Goal: Transaction & Acquisition: Purchase product/service

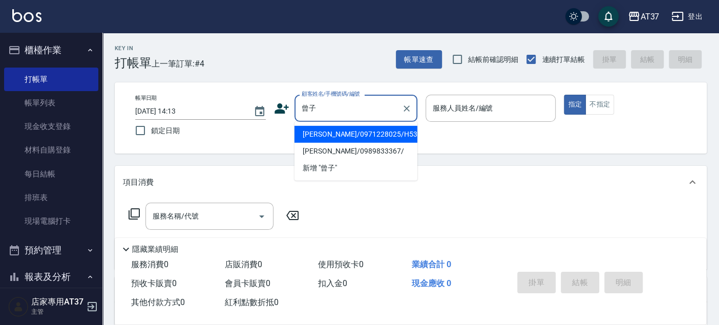
click at [339, 132] on li "曾子峻/0971228025/H533" at bounding box center [355, 134] width 123 height 17
type input "曾子峻/0971228025/H533"
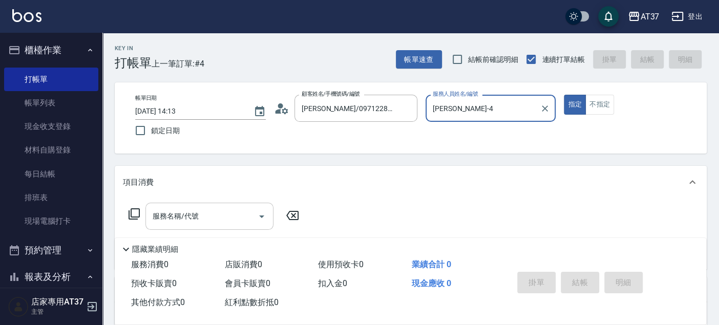
type input "Hannah-4"
click at [219, 215] on input "服務名稱/代號" at bounding box center [201, 216] width 103 height 18
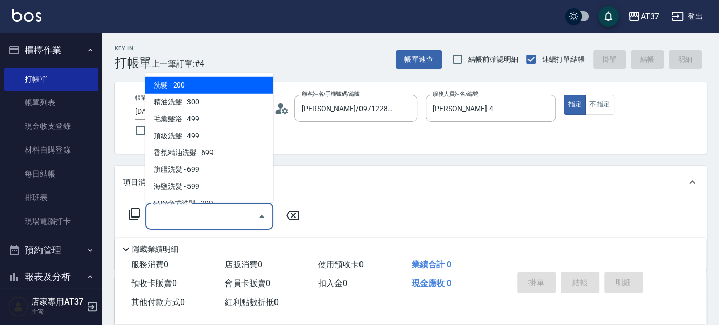
click at [133, 213] on icon at bounding box center [134, 214] width 12 height 12
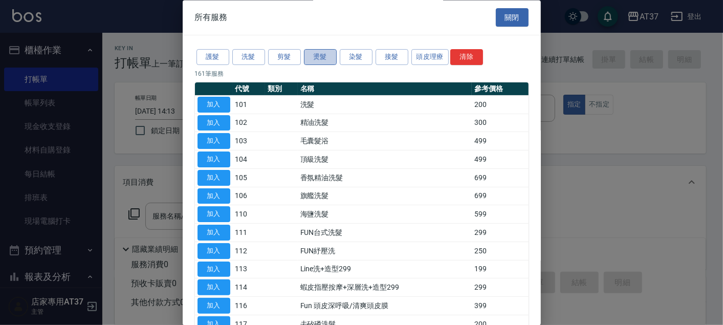
click at [332, 56] on button "燙髮" at bounding box center [320, 58] width 33 height 16
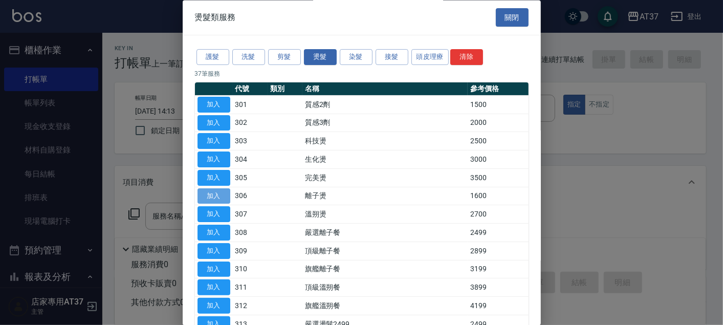
click at [219, 194] on button "加入" at bounding box center [214, 196] width 33 height 16
type input "離子燙(306)"
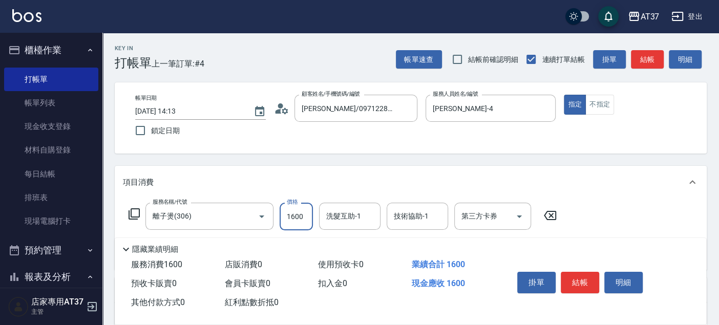
click at [301, 212] on input "1600" at bounding box center [295, 217] width 33 height 28
type input "1900"
click at [577, 279] on button "結帳" at bounding box center [579, 282] width 38 height 21
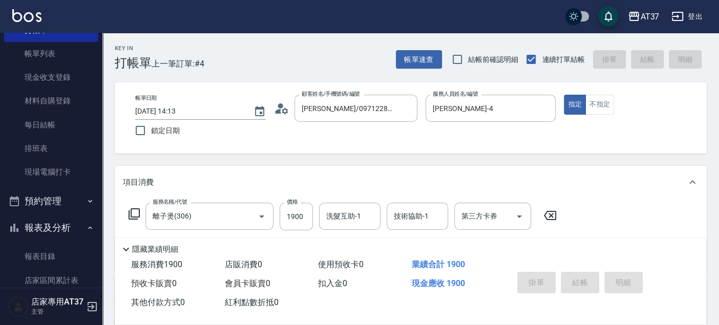
type input "2025/10/07 15:25"
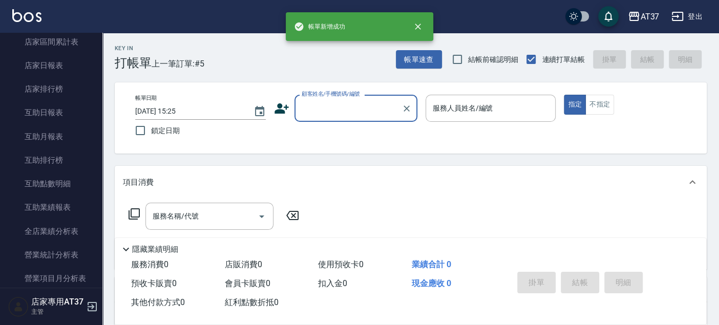
scroll to position [398, 0]
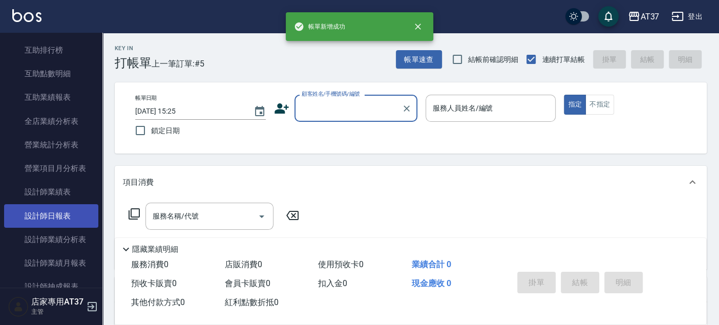
click at [53, 220] on link "設計師日報表" at bounding box center [51, 216] width 94 height 24
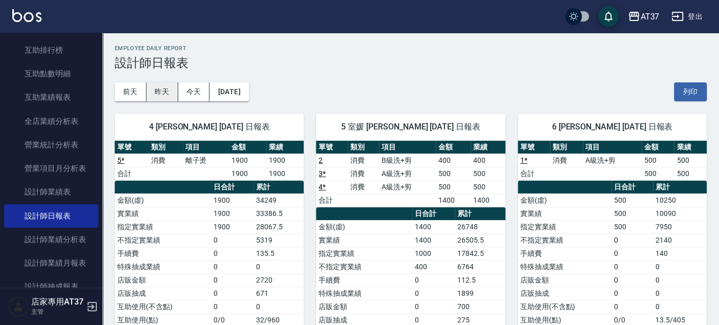
click at [173, 91] on button "昨天" at bounding box center [162, 91] width 32 height 19
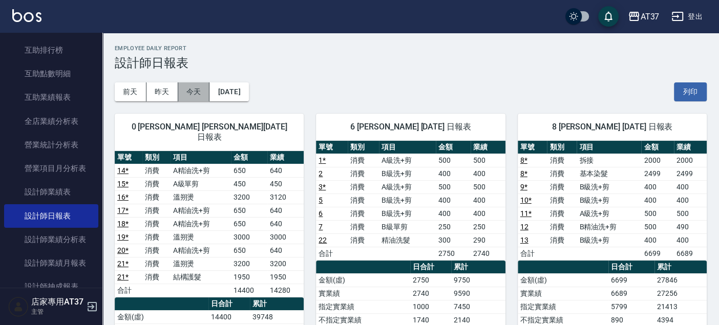
click at [190, 90] on button "今天" at bounding box center [194, 91] width 32 height 19
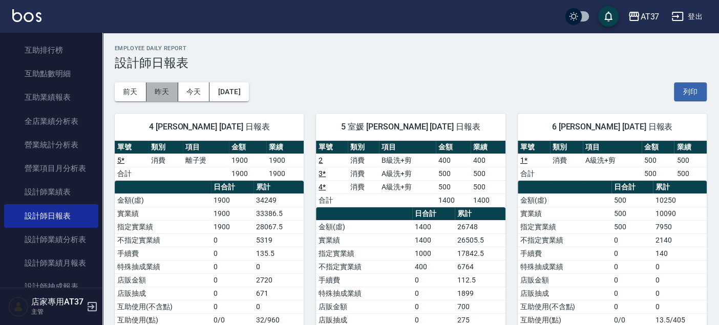
click at [171, 90] on button "昨天" at bounding box center [162, 91] width 32 height 19
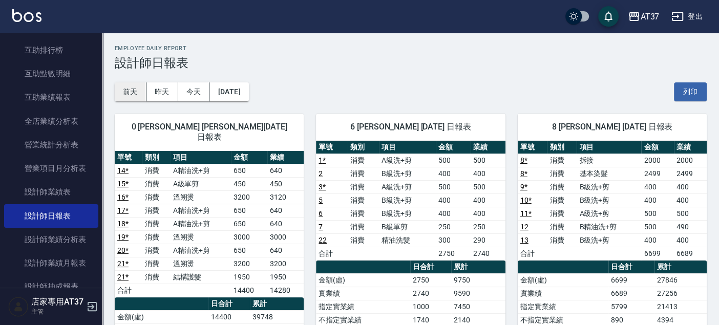
click at [134, 90] on button "前天" at bounding box center [131, 91] width 32 height 19
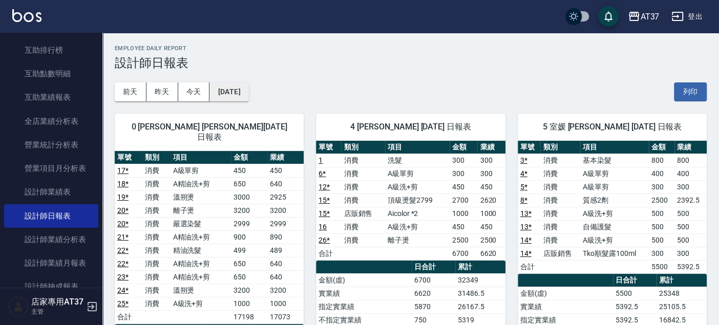
click at [222, 86] on button "2025/10/05" at bounding box center [228, 91] width 39 height 19
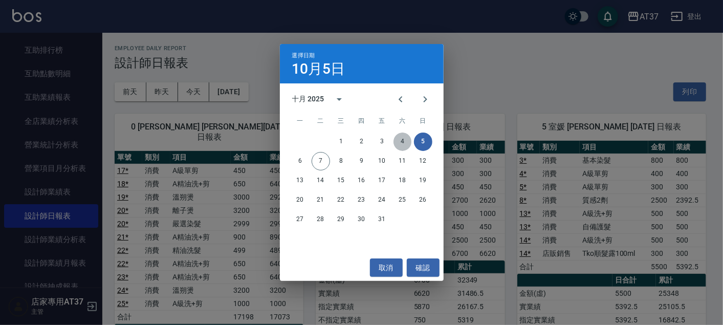
click at [402, 140] on button "4" at bounding box center [403, 142] width 18 height 18
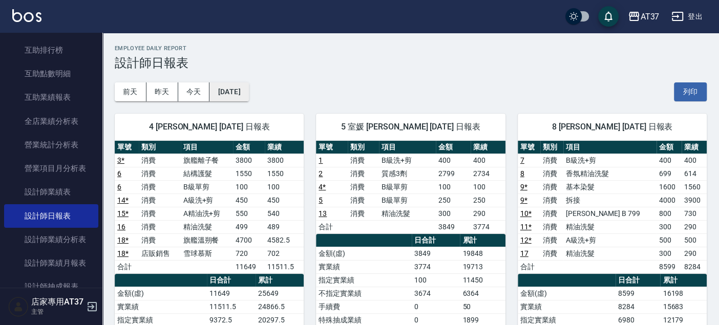
click at [247, 90] on button "2025/10/04" at bounding box center [228, 91] width 39 height 19
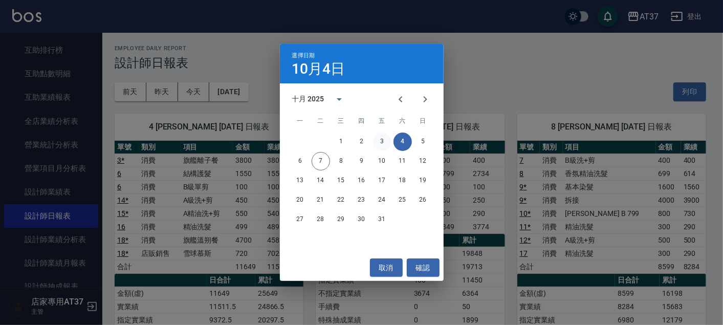
click at [380, 136] on button "3" at bounding box center [382, 142] width 18 height 18
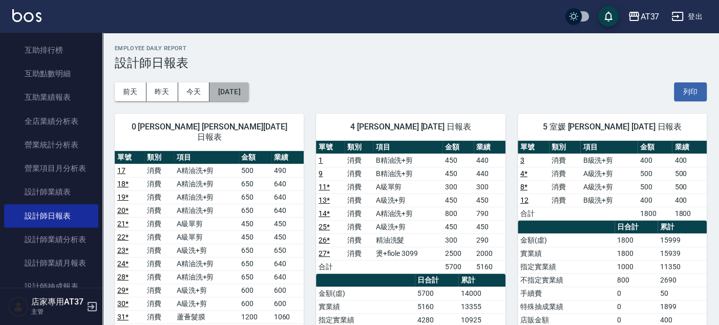
click at [248, 87] on button "2025/10/03" at bounding box center [228, 91] width 39 height 19
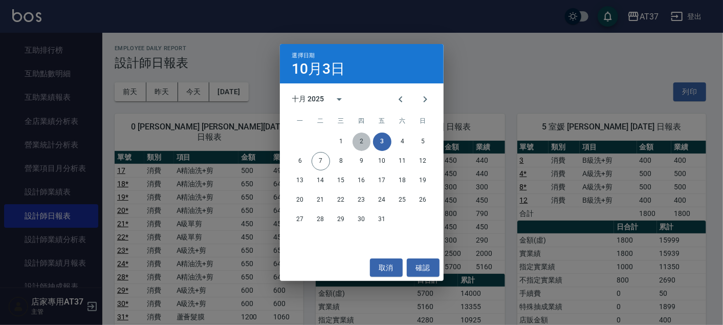
click at [359, 141] on button "2" at bounding box center [362, 142] width 18 height 18
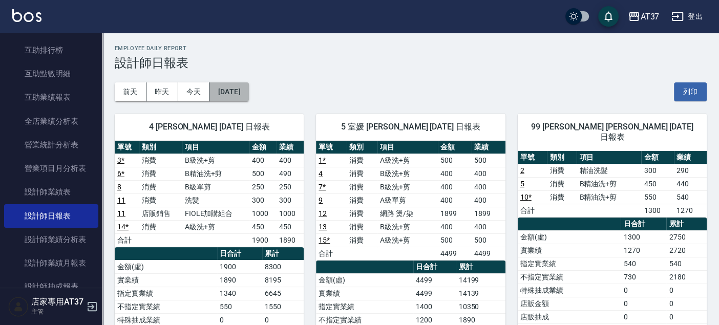
click at [248, 90] on button "2025/10/02" at bounding box center [228, 91] width 39 height 19
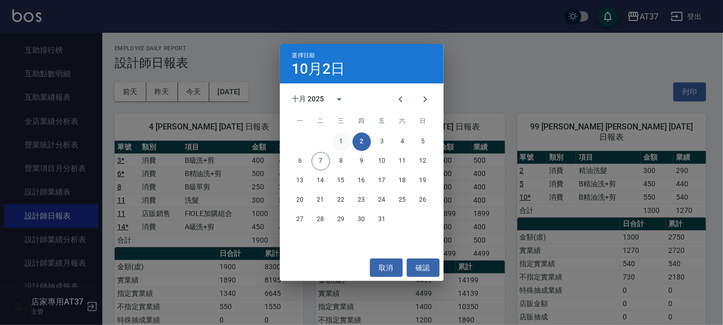
click at [338, 140] on button "1" at bounding box center [341, 142] width 18 height 18
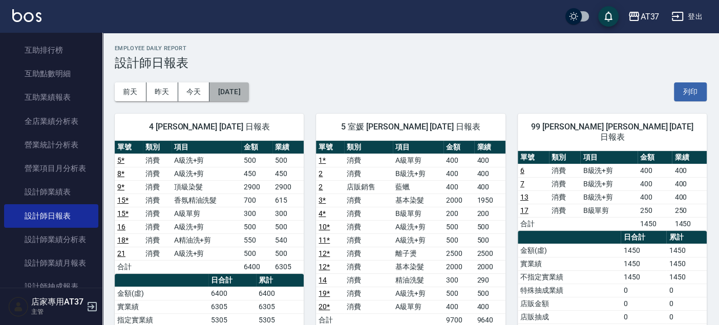
click at [238, 88] on button "2025/10/01" at bounding box center [228, 91] width 39 height 19
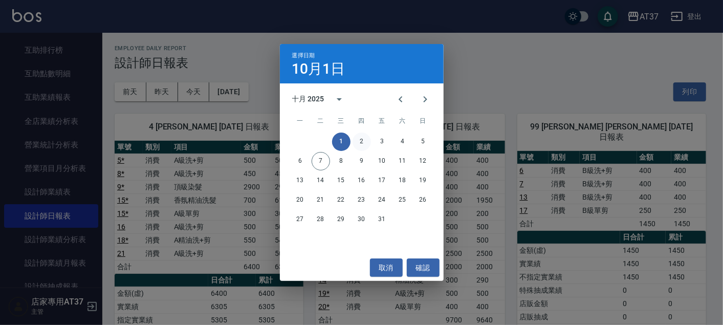
click at [364, 139] on button "2" at bounding box center [362, 142] width 18 height 18
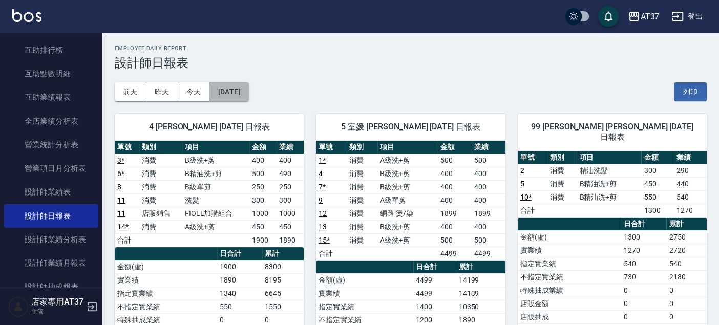
click at [243, 86] on button "2025/10/02" at bounding box center [228, 91] width 39 height 19
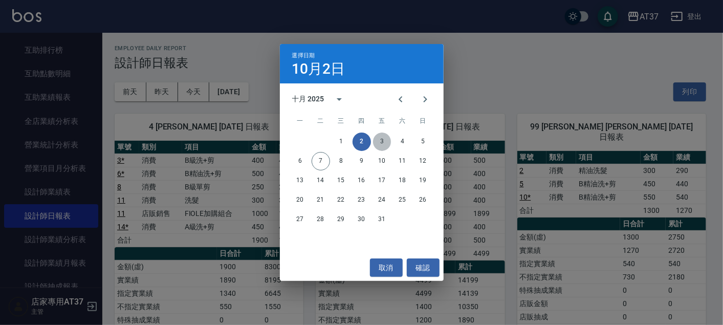
click at [383, 141] on button "3" at bounding box center [382, 142] width 18 height 18
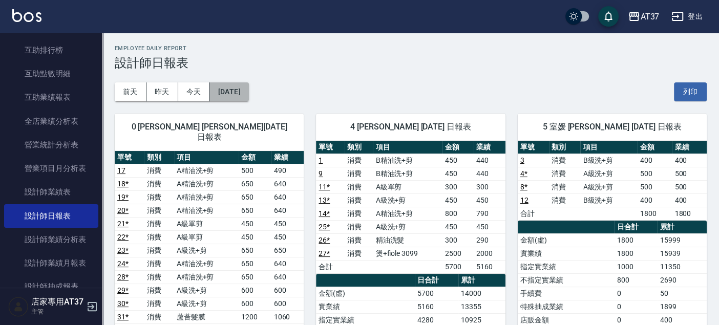
click at [248, 92] on button "2025/10/03" at bounding box center [228, 91] width 39 height 19
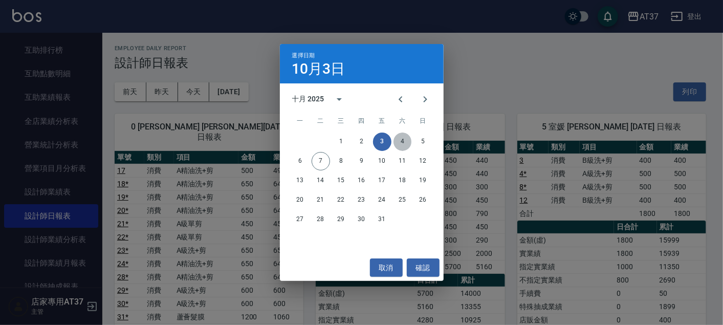
click at [402, 140] on button "4" at bounding box center [403, 142] width 18 height 18
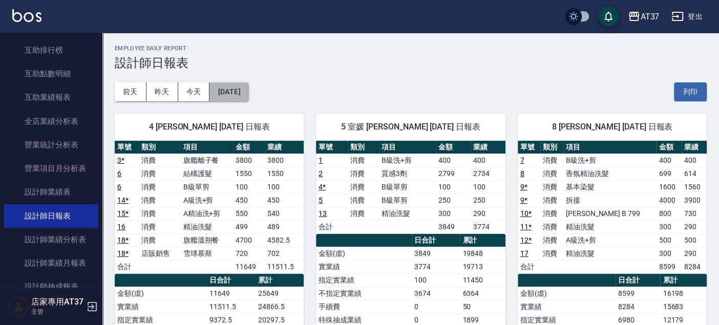
click at [248, 82] on button "2025/10/04" at bounding box center [228, 91] width 39 height 19
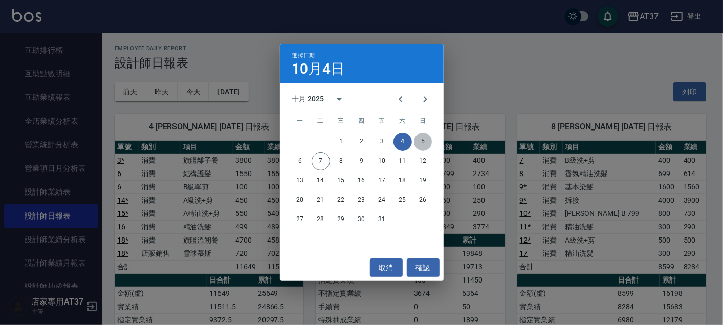
click at [421, 144] on button "5" at bounding box center [423, 142] width 18 height 18
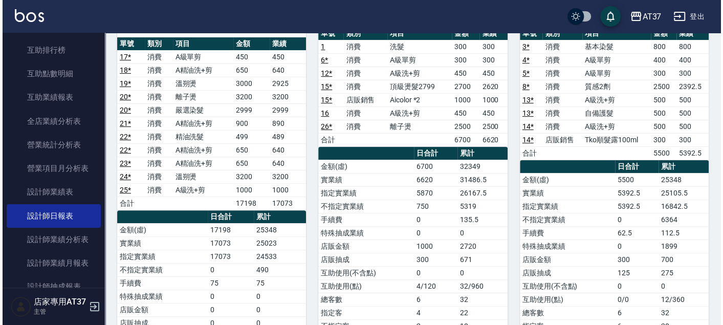
scroll to position [57, 0]
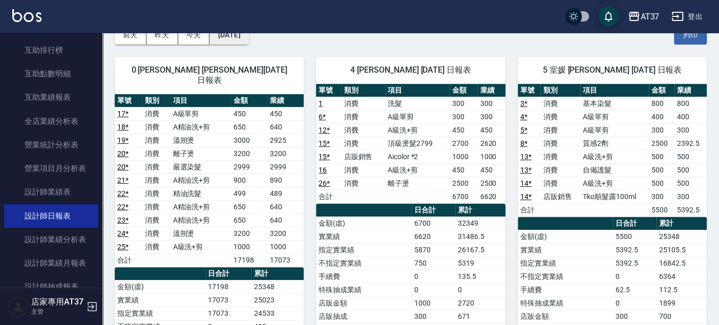
click at [248, 33] on button "2025/10/05" at bounding box center [228, 35] width 39 height 19
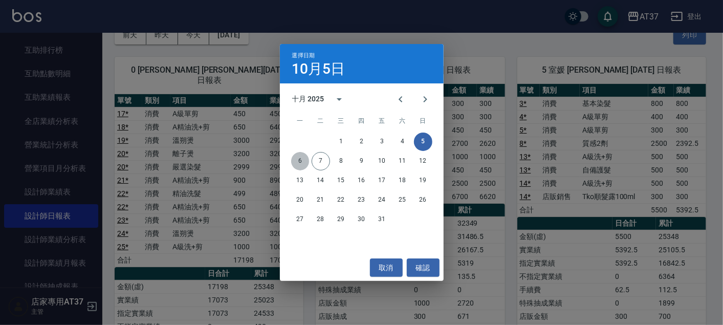
click at [301, 161] on button "6" at bounding box center [300, 161] width 18 height 18
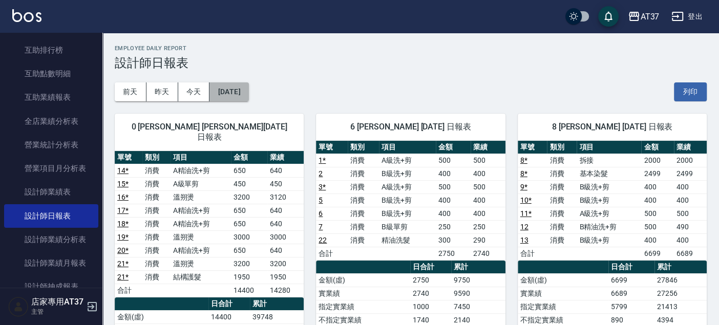
click at [248, 86] on button "2025/10/06" at bounding box center [228, 91] width 39 height 19
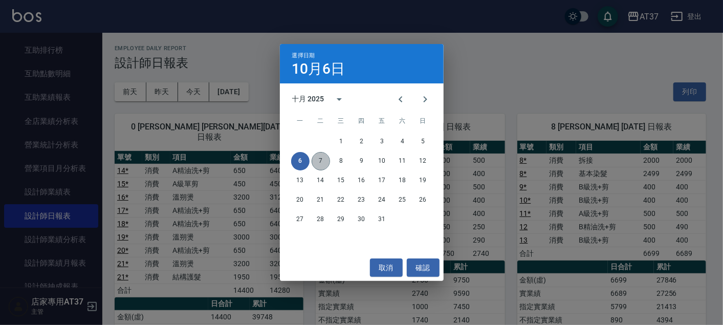
click at [324, 161] on button "7" at bounding box center [321, 161] width 18 height 18
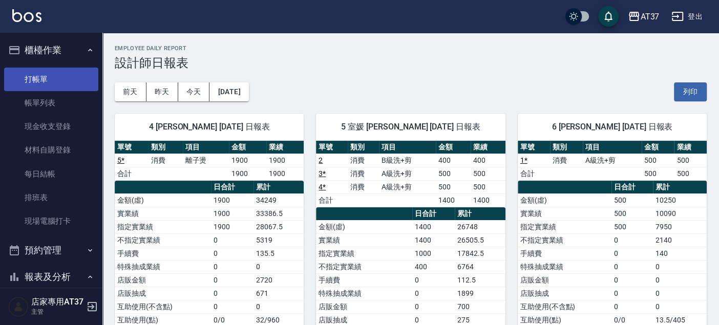
click at [72, 76] on link "打帳單" at bounding box center [51, 80] width 94 height 24
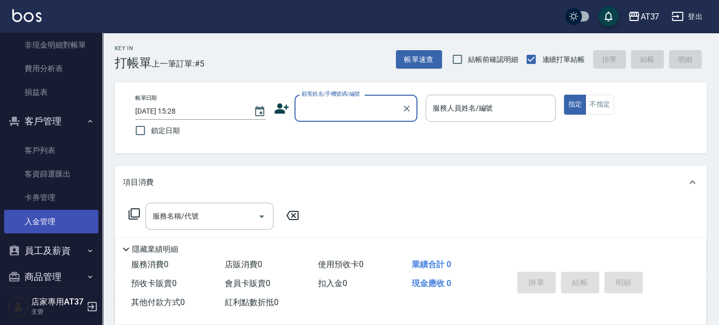
scroll to position [966, 0]
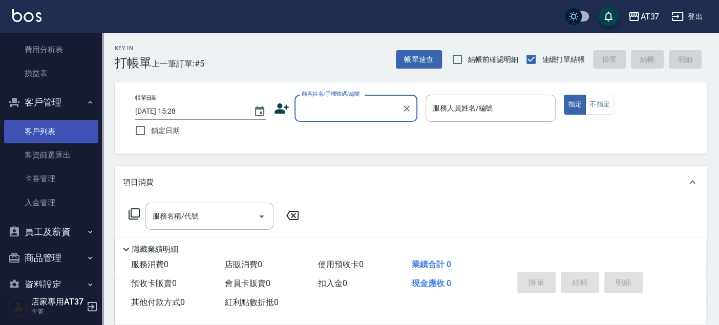
click at [62, 138] on link "客戶列表" at bounding box center [51, 132] width 94 height 24
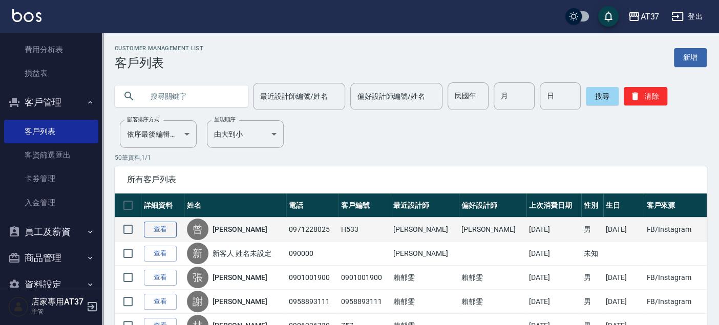
click at [176, 228] on link "查看" at bounding box center [160, 230] width 33 height 16
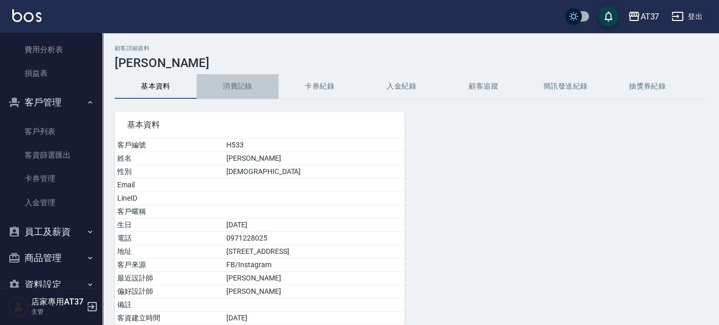
click at [236, 81] on button "消費記錄" at bounding box center [238, 86] width 82 height 25
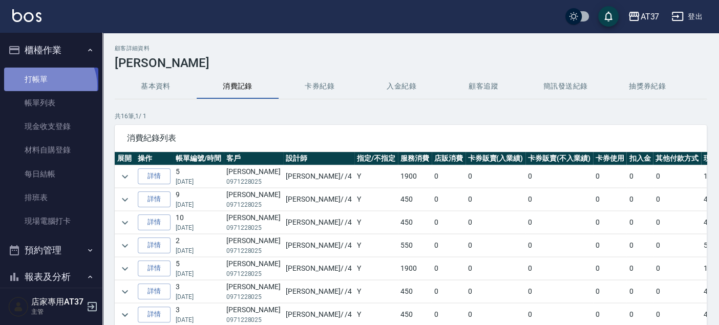
click at [45, 85] on link "打帳單" at bounding box center [51, 80] width 94 height 24
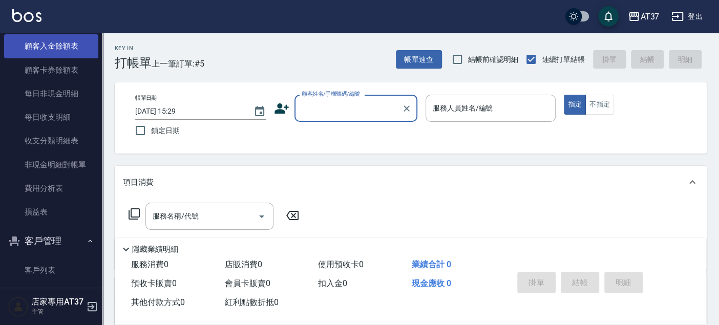
scroll to position [966, 0]
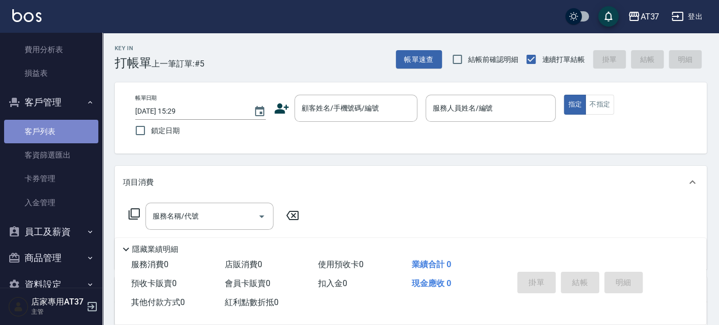
click at [66, 126] on link "客戶列表" at bounding box center [51, 132] width 94 height 24
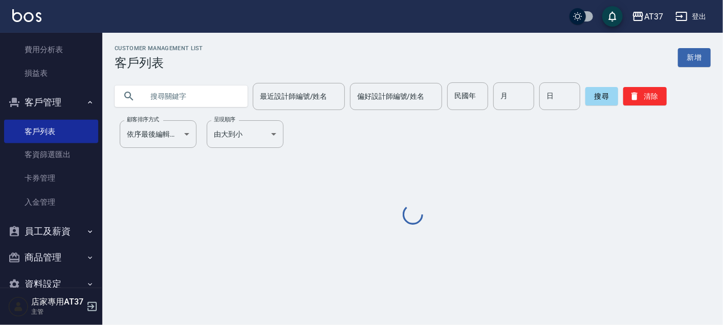
click at [206, 97] on input "text" at bounding box center [191, 96] width 96 height 28
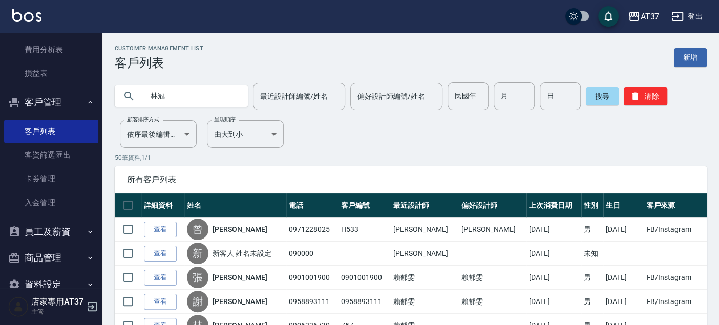
type input "林冠"
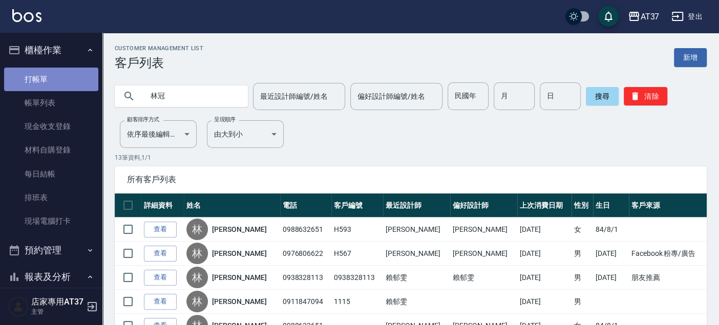
click at [70, 76] on link "打帳單" at bounding box center [51, 80] width 94 height 24
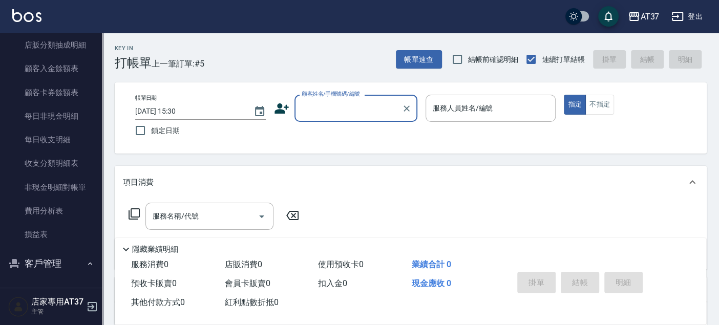
scroll to position [966, 0]
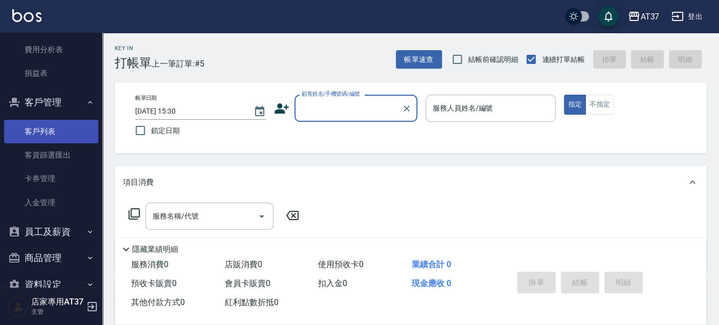
click at [59, 137] on link "客戶列表" at bounding box center [51, 132] width 94 height 24
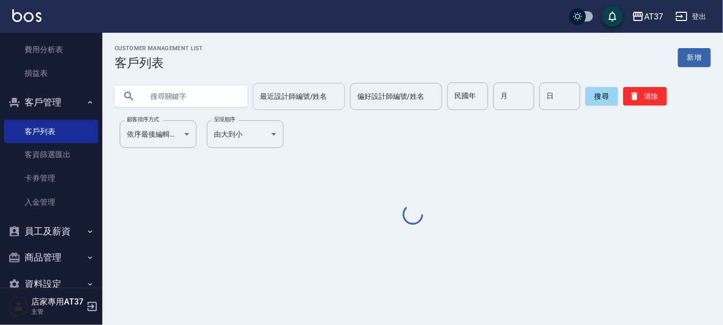
click at [275, 92] on div "最近設計師編號/姓名 最近設計師編號/姓名" at bounding box center [299, 96] width 92 height 27
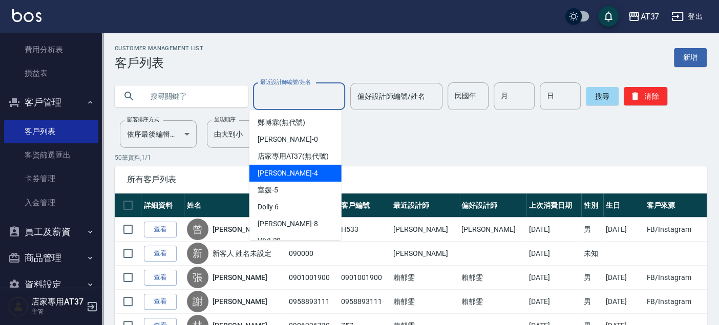
click at [296, 182] on div "Hannah -4" at bounding box center [295, 173] width 92 height 17
type input "Hannah-4"
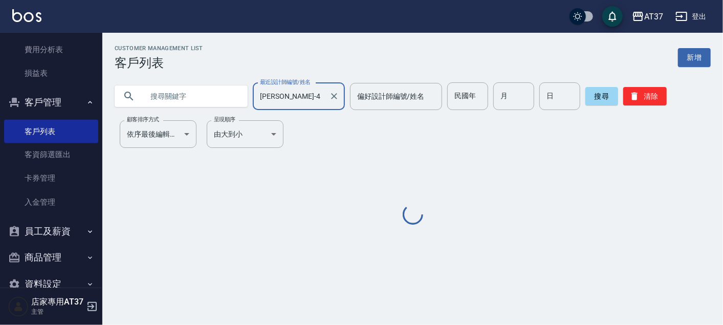
click at [192, 96] on input "text" at bounding box center [191, 96] width 96 height 28
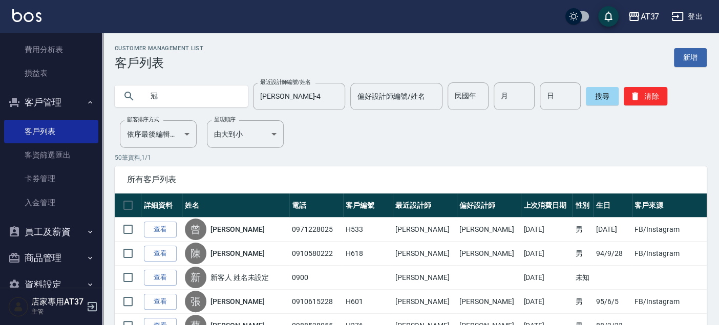
type input "冠"
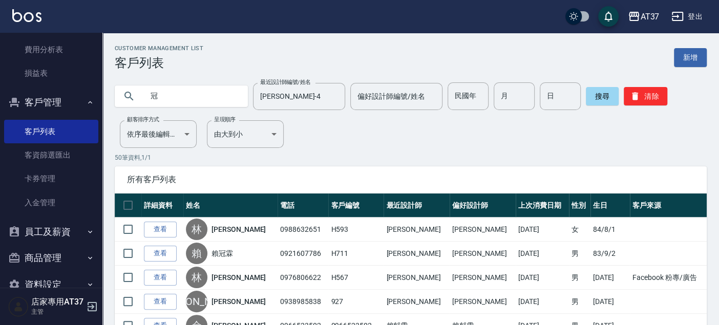
click at [192, 96] on input "冠" at bounding box center [191, 96] width 96 height 28
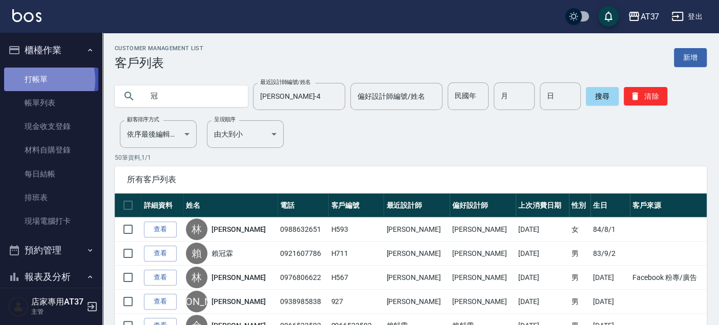
click at [38, 80] on link "打帳單" at bounding box center [51, 80] width 94 height 24
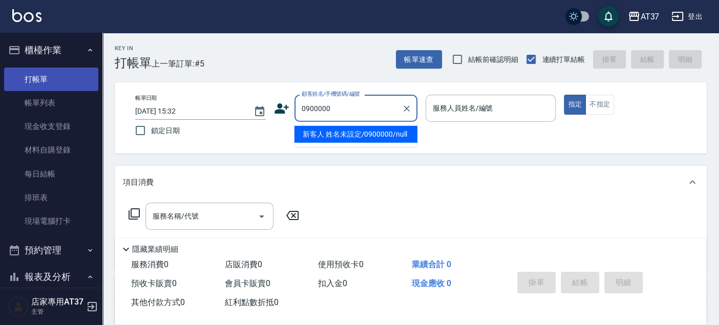
type input "新客人 姓名未設定/0900000/null"
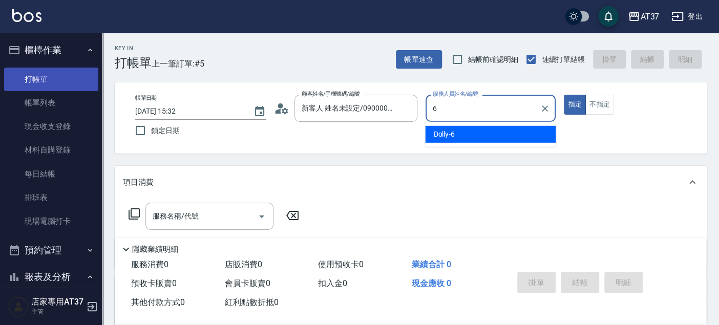
type input "6"
type button "true"
type input "Dolly-6"
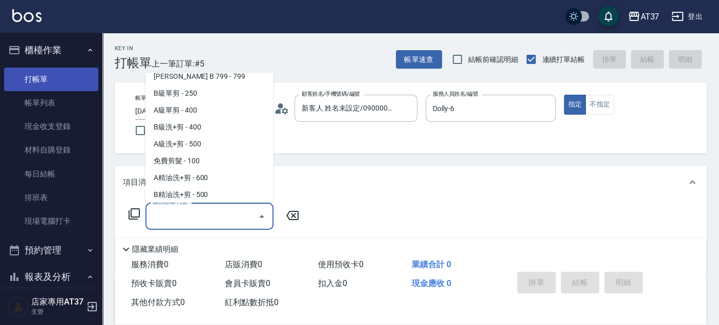
scroll to position [273, 0]
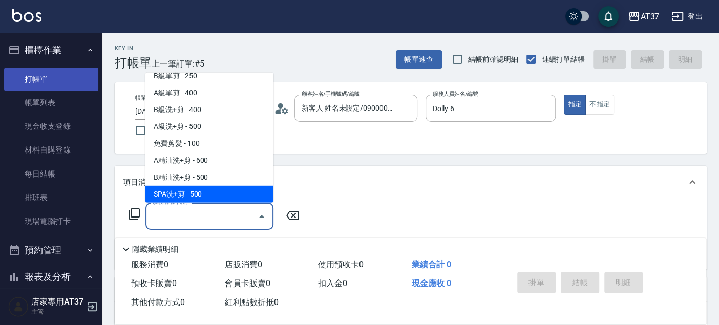
type input "SPA洗+剪(208)"
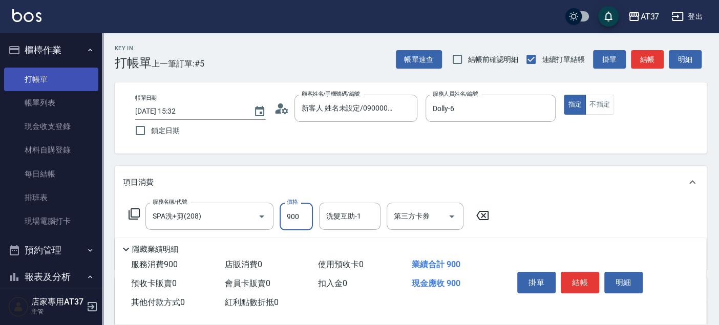
type input "900"
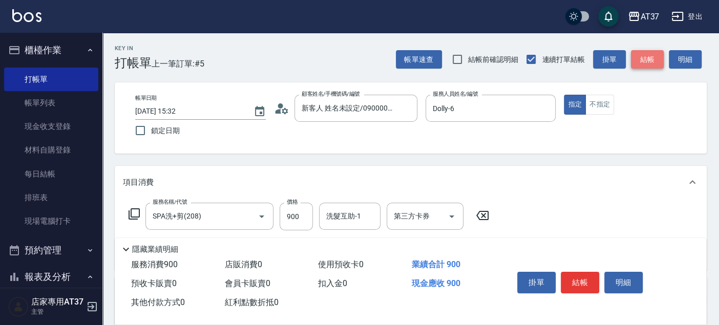
click at [649, 58] on button "結帳" at bounding box center [647, 59] width 33 height 19
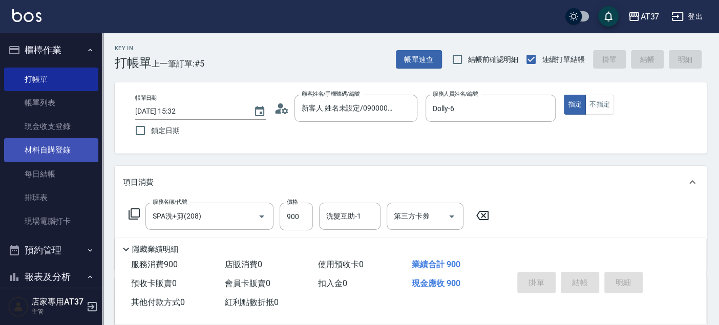
type input "2025/10/07 15:59"
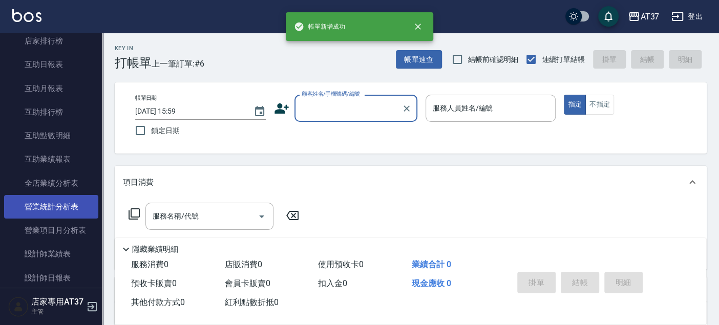
scroll to position [398, 0]
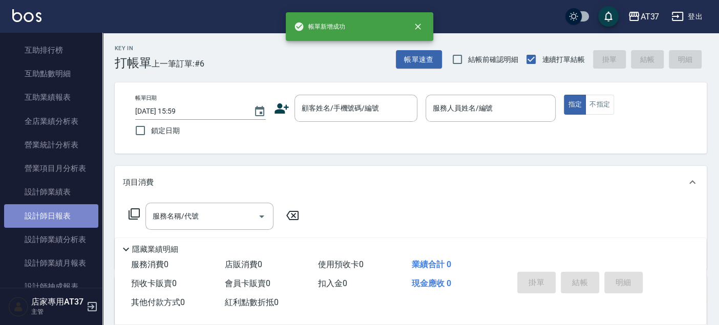
click at [81, 214] on link "設計師日報表" at bounding box center [51, 216] width 94 height 24
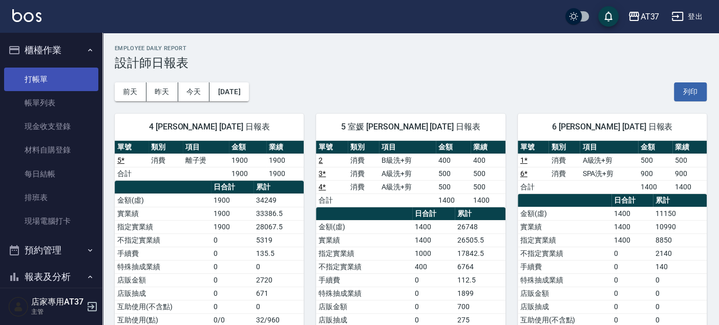
click at [50, 80] on link "打帳單" at bounding box center [51, 80] width 94 height 24
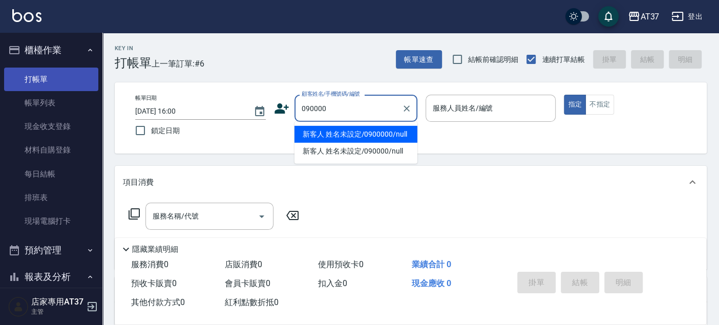
type input "新客人 姓名未設定/0900000/null"
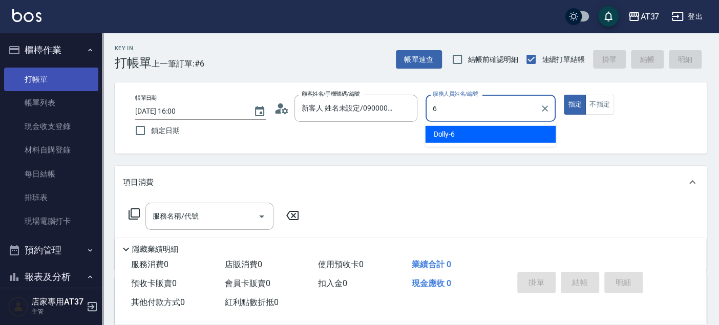
type input "6"
type button "true"
type input "Dolly-6"
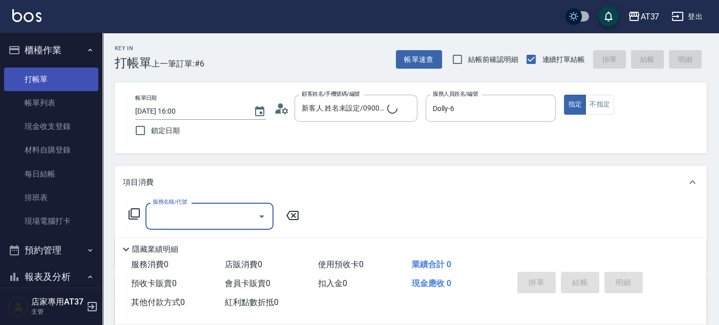
type input "新客人 姓名未設定/090000/null"
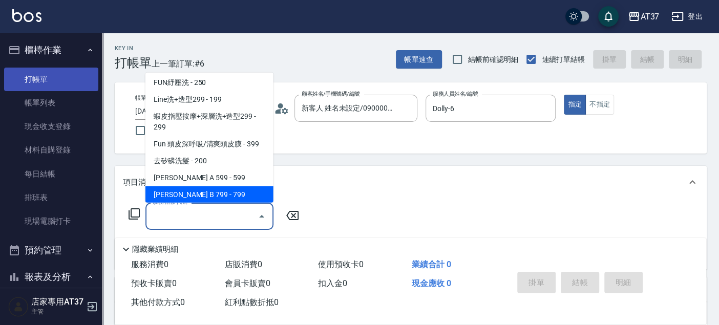
scroll to position [188, 0]
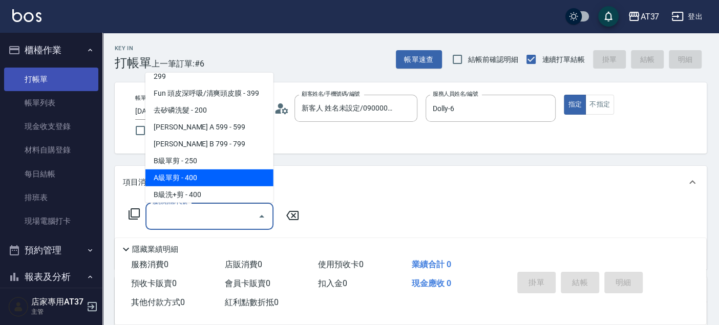
type input "A級單剪(202)"
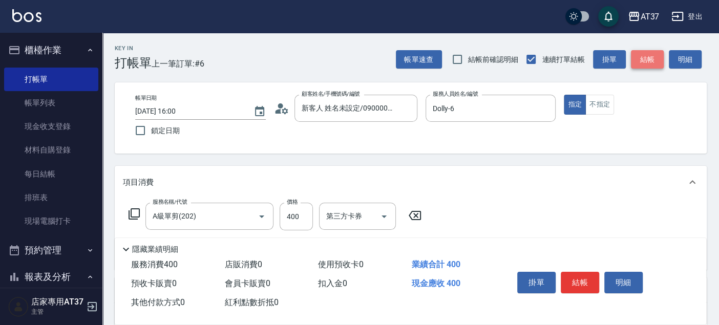
click at [647, 61] on button "結帳" at bounding box center [647, 59] width 33 height 19
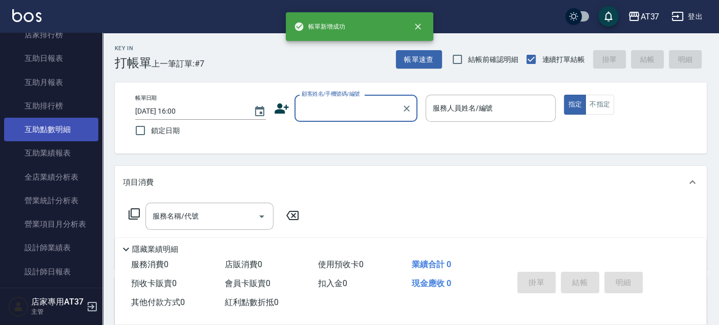
scroll to position [398, 0]
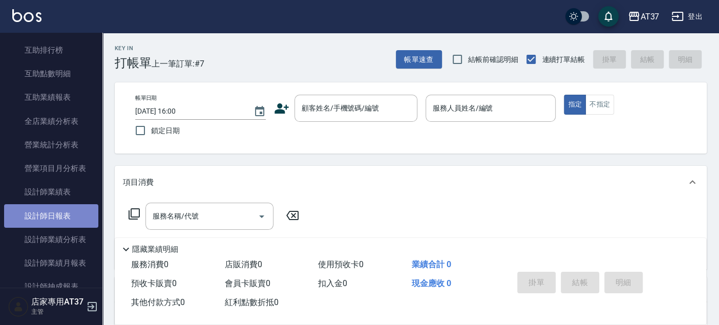
click at [89, 216] on link "設計師日報表" at bounding box center [51, 216] width 94 height 24
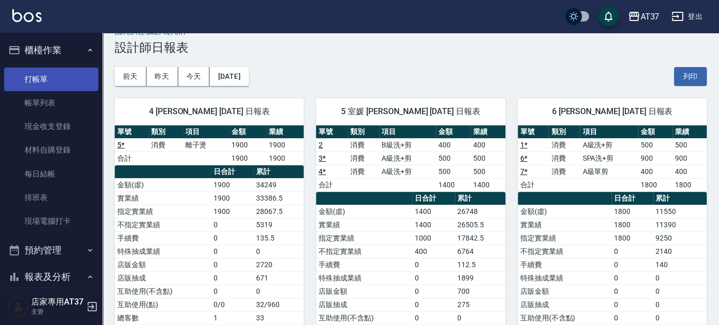
click at [64, 82] on link "打帳單" at bounding box center [51, 80] width 94 height 24
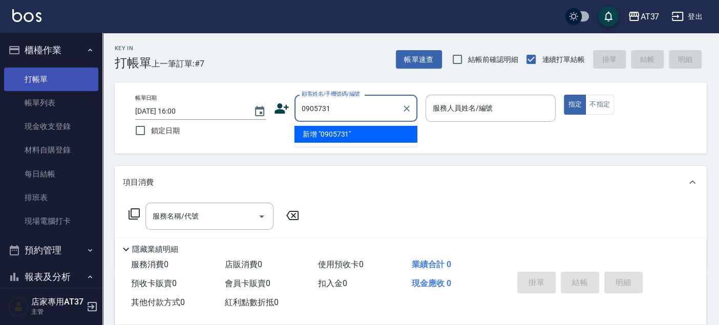
type input "09057316"
click at [409, 108] on icon "Clear" at bounding box center [406, 108] width 10 height 10
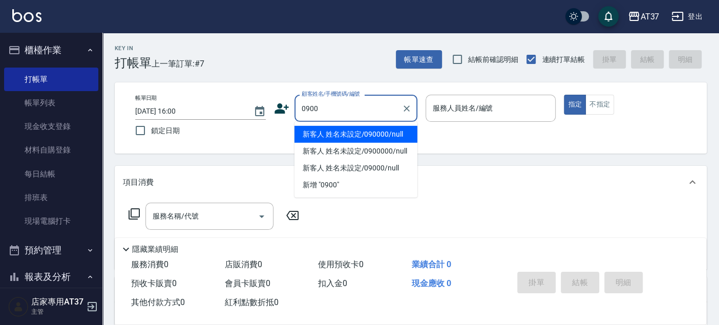
type input "新客人 姓名未設定/090000/null"
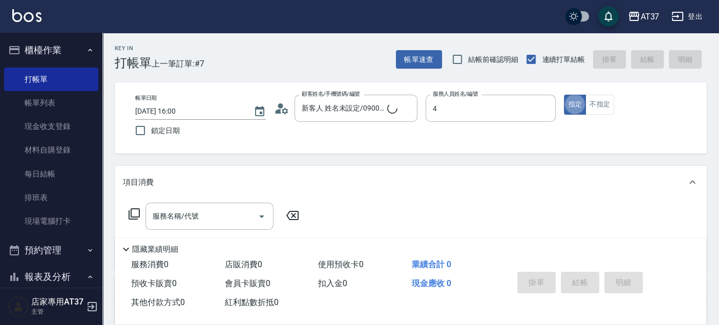
type input "Hannah-4"
type button "true"
type input "新客人 姓名未設定/0900/null"
click at [601, 103] on button "不指定" at bounding box center [599, 105] width 29 height 20
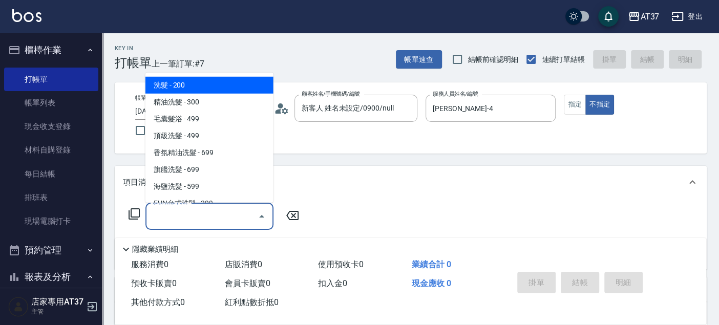
click at [216, 209] on input "服務名稱/代號" at bounding box center [201, 216] width 103 height 18
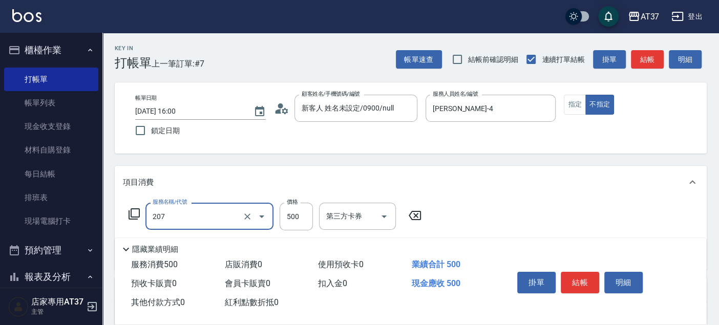
type input "B精油洗+剪(207)"
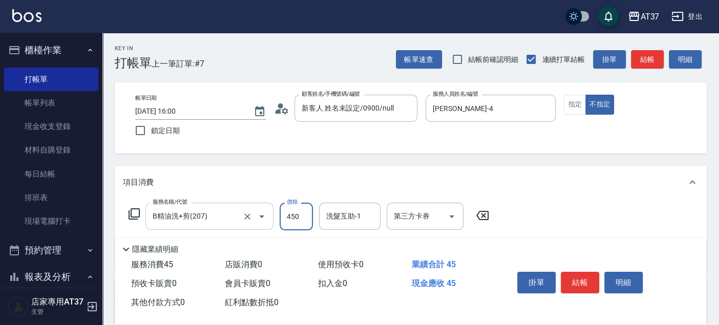
type input "450"
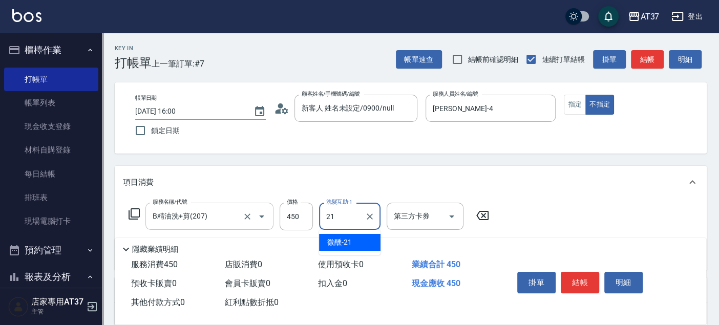
type input "微醺-21"
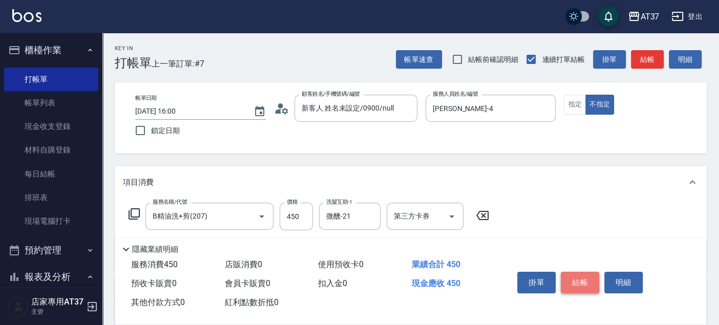
click at [574, 275] on button "結帳" at bounding box center [579, 282] width 38 height 21
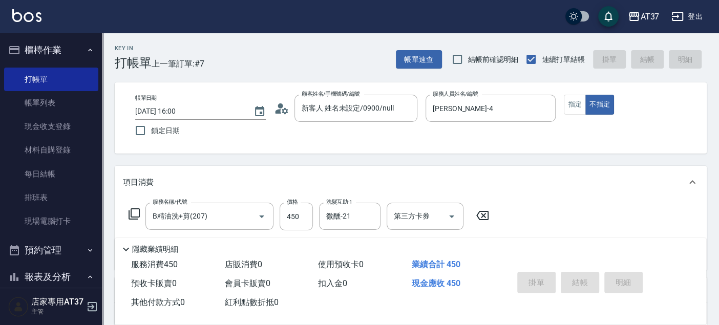
type input "2025/10/07 16:05"
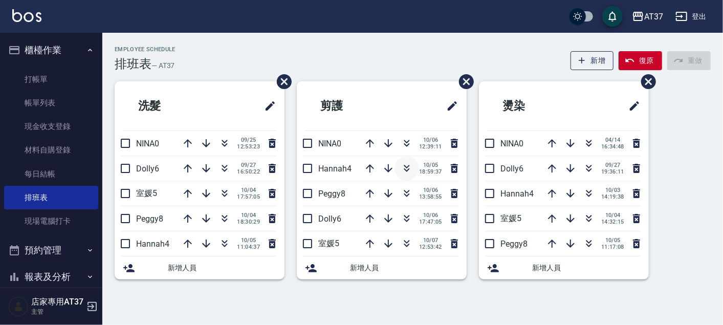
click at [410, 166] on icon "button" at bounding box center [407, 168] width 12 height 12
